Goal: Information Seeking & Learning: Learn about a topic

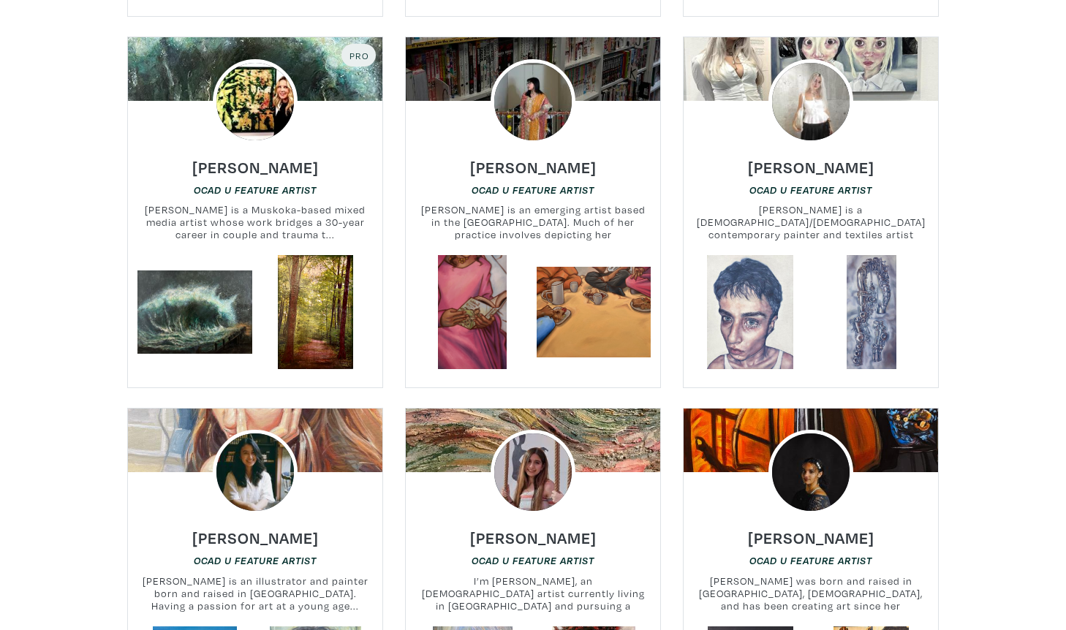
scroll to position [2798, 0]
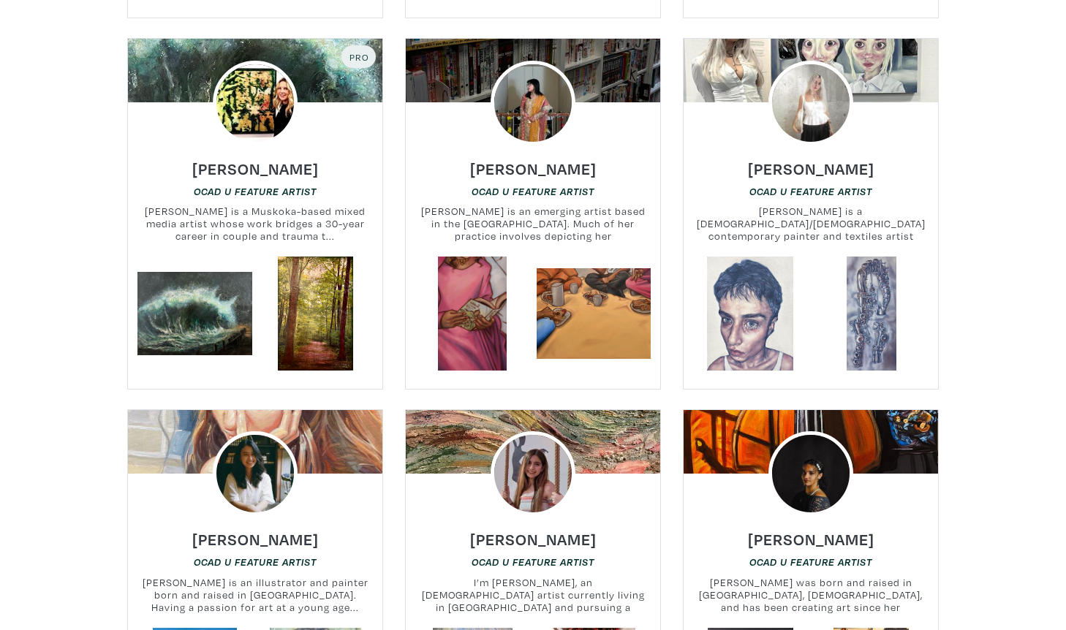
click at [252, 205] on small "Lisa Skelding is a Muskoka-based mixed media artist whose work bridges a 30-yea…" at bounding box center [255, 224] width 254 height 39
click at [252, 159] on h6 "Lisa Skelding" at bounding box center [255, 169] width 126 height 20
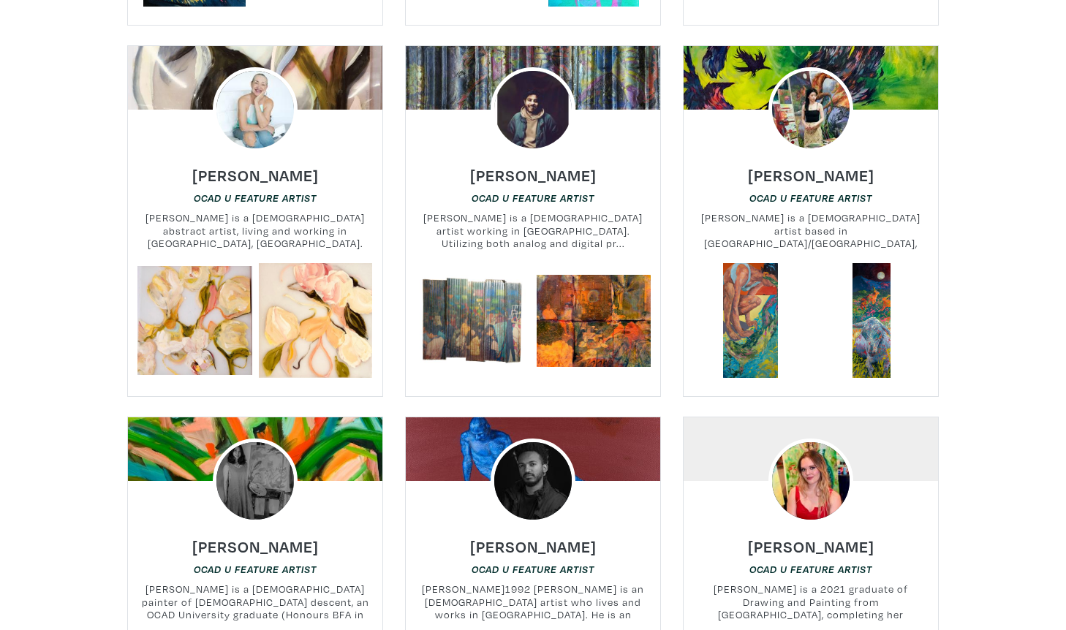
scroll to position [4278, 0]
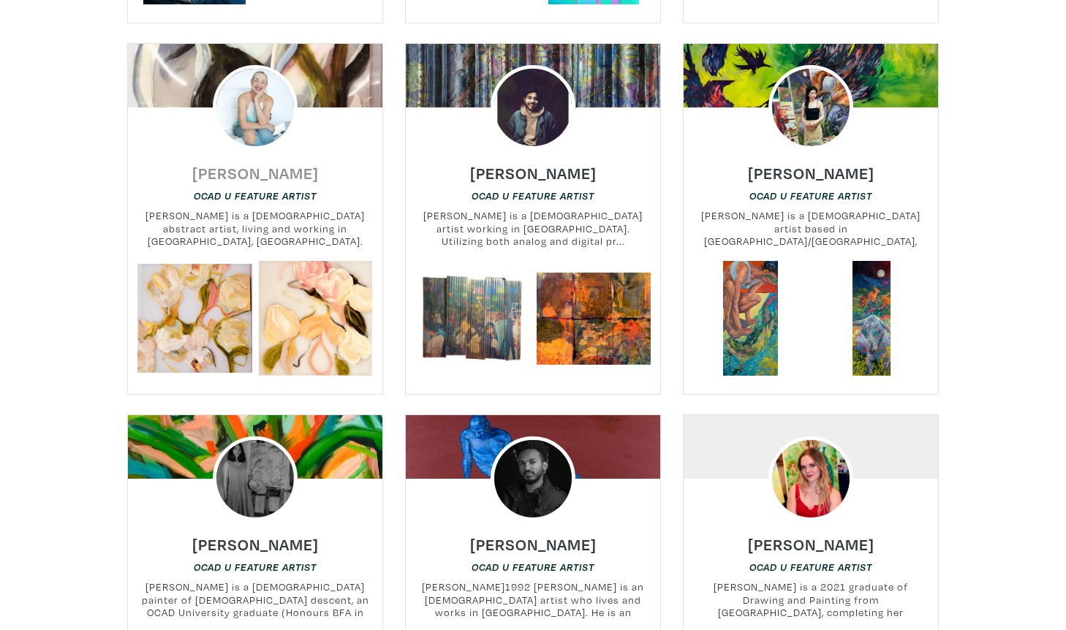
click at [266, 163] on h6 "Sue Mackay" at bounding box center [255, 173] width 126 height 20
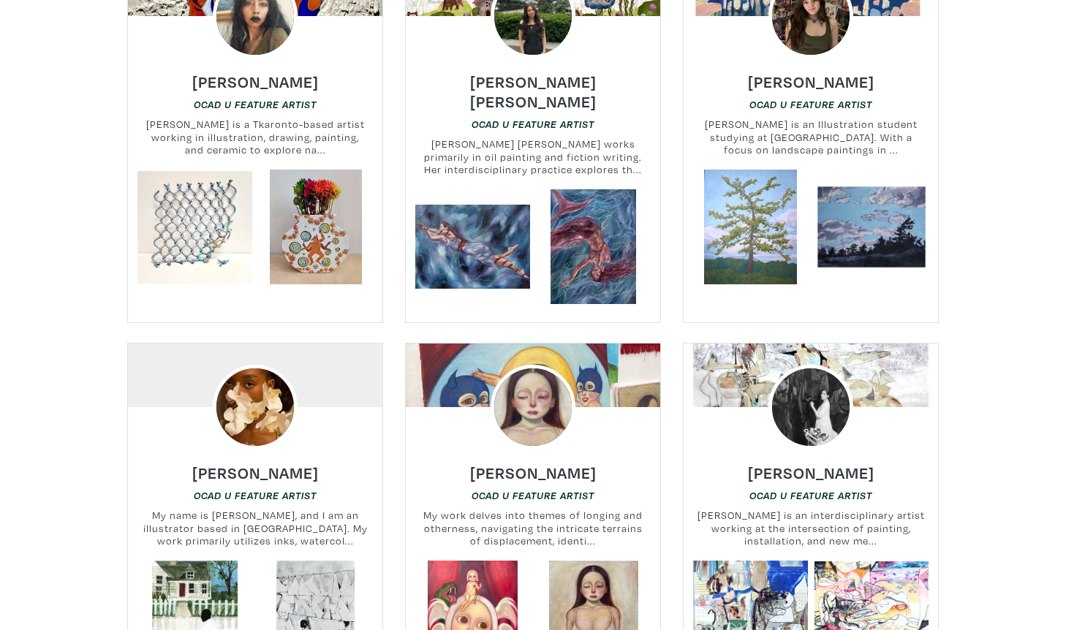
scroll to position [987, 0]
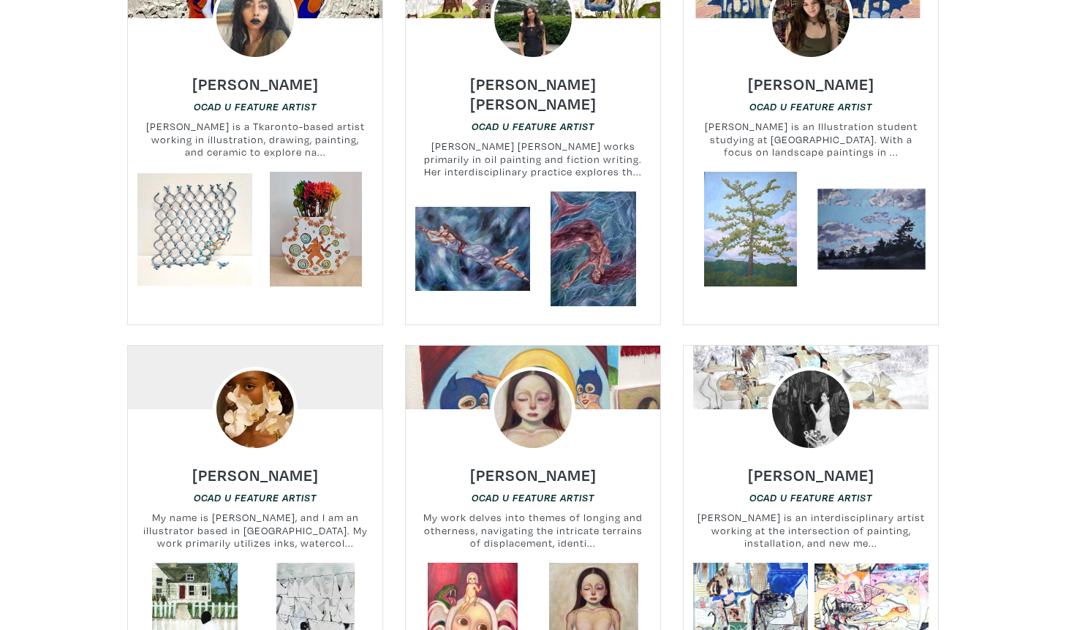
click at [244, 61] on div "Nancy Correia OCAD U Feature Artist Nancy Correia is a Tkaronto-based artist wo…" at bounding box center [255, 116] width 276 height 111
click at [247, 48] on img at bounding box center [255, 18] width 102 height 102
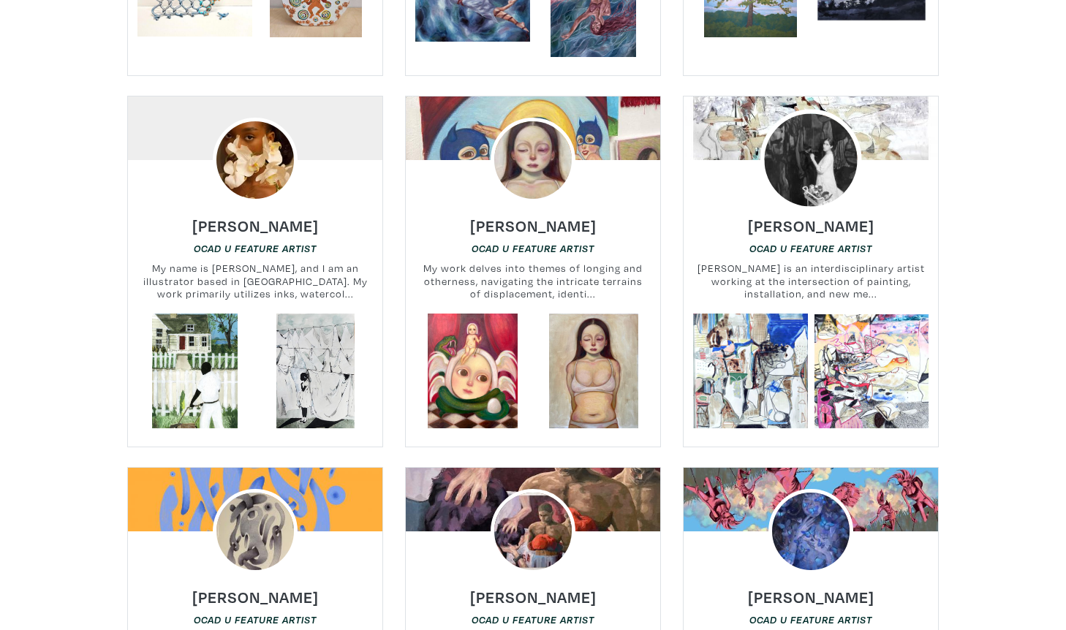
scroll to position [1242, 0]
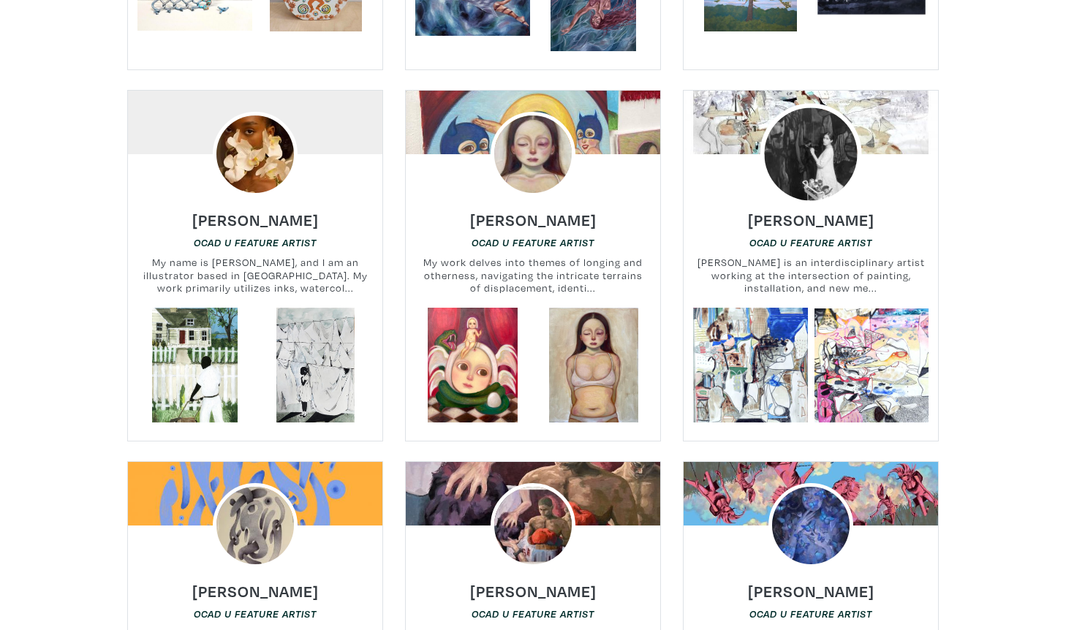
click at [819, 151] on img at bounding box center [810, 154] width 102 height 102
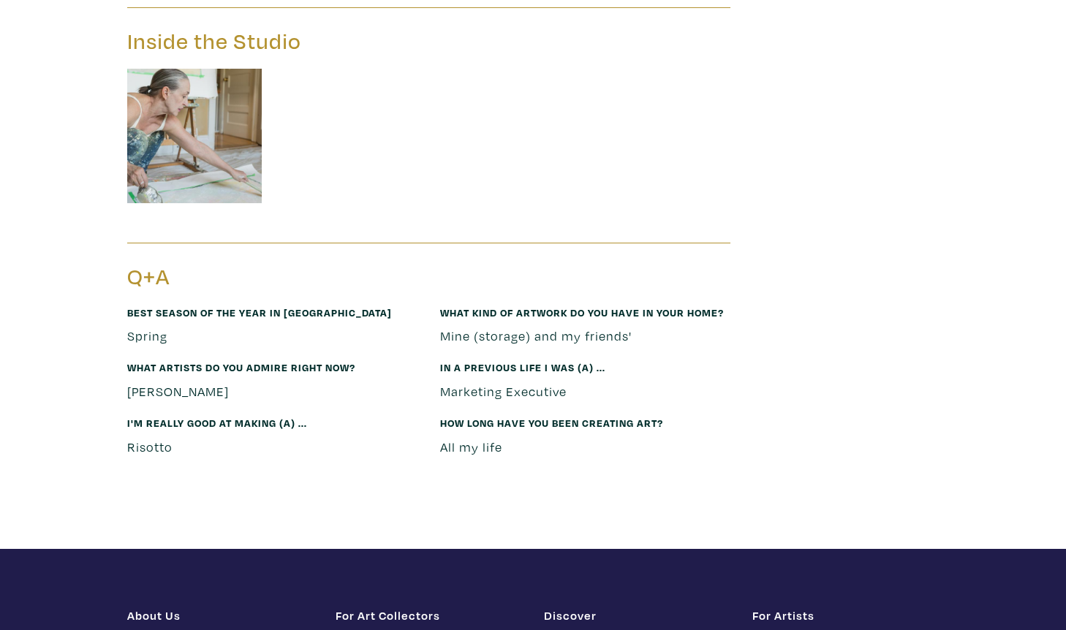
scroll to position [2449, 0]
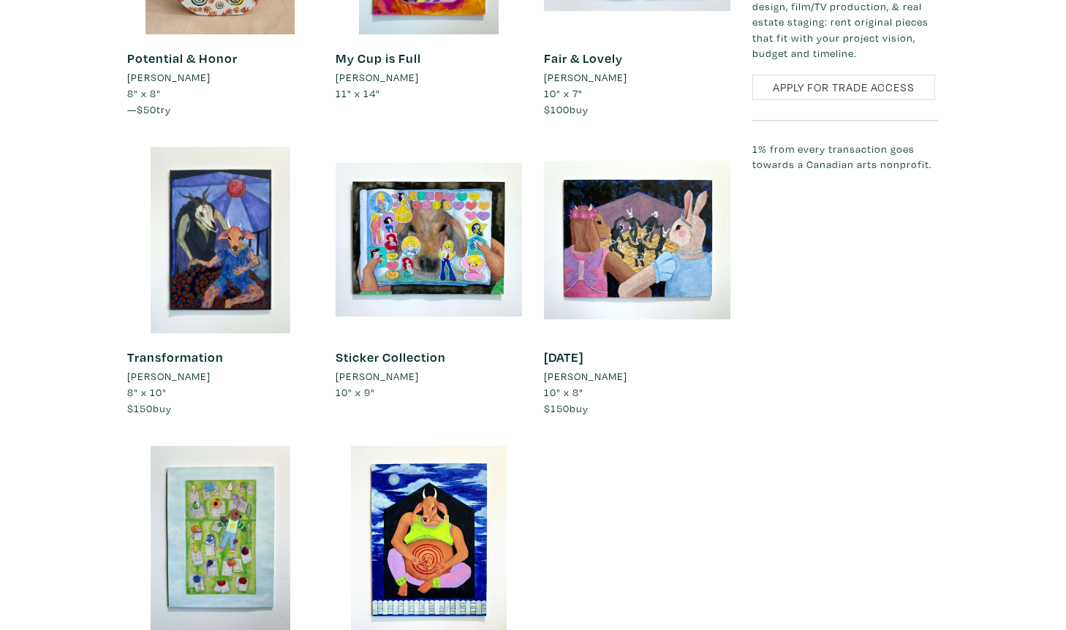
scroll to position [1219, 0]
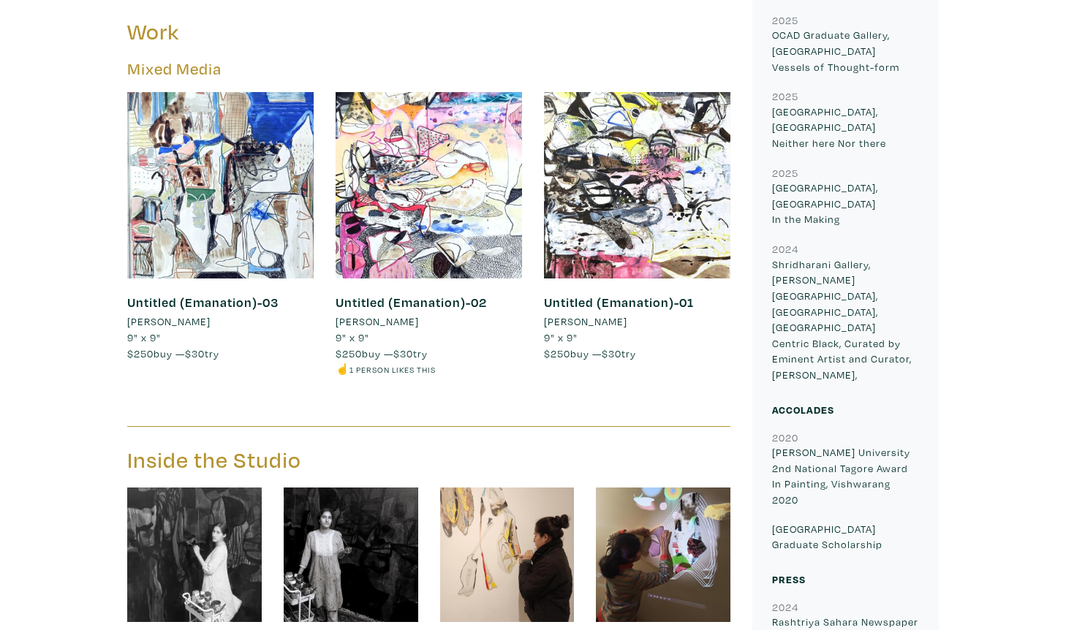
scroll to position [808, 0]
